Goal: Task Accomplishment & Management: Use online tool/utility

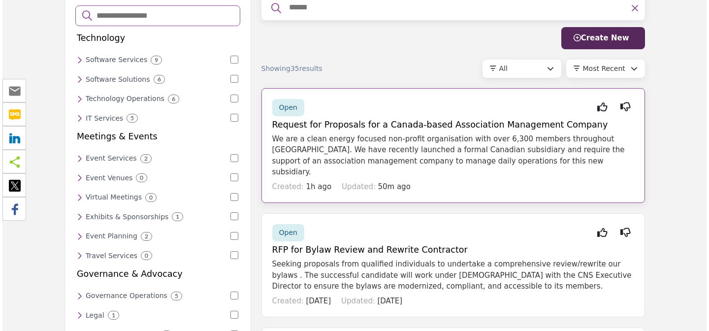
scroll to position [50, 0]
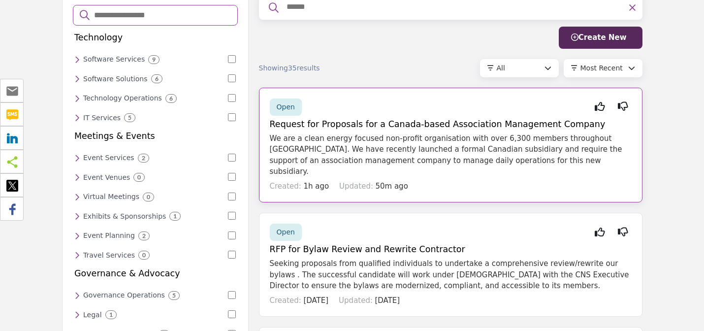
click at [284, 106] on span "Open" at bounding box center [286, 107] width 18 height 8
